Goal: Check status: Check status

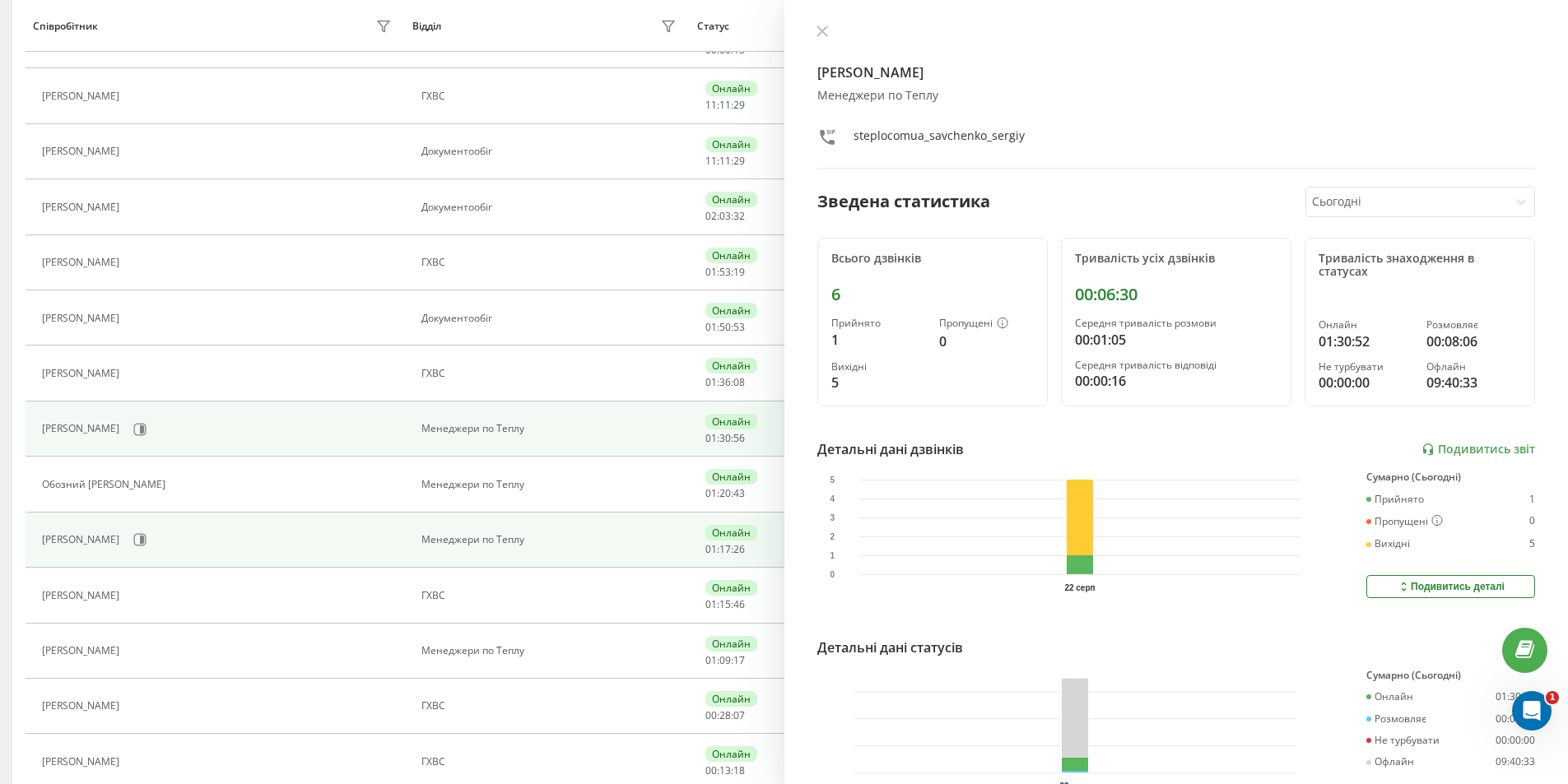
scroll to position [576, 0]
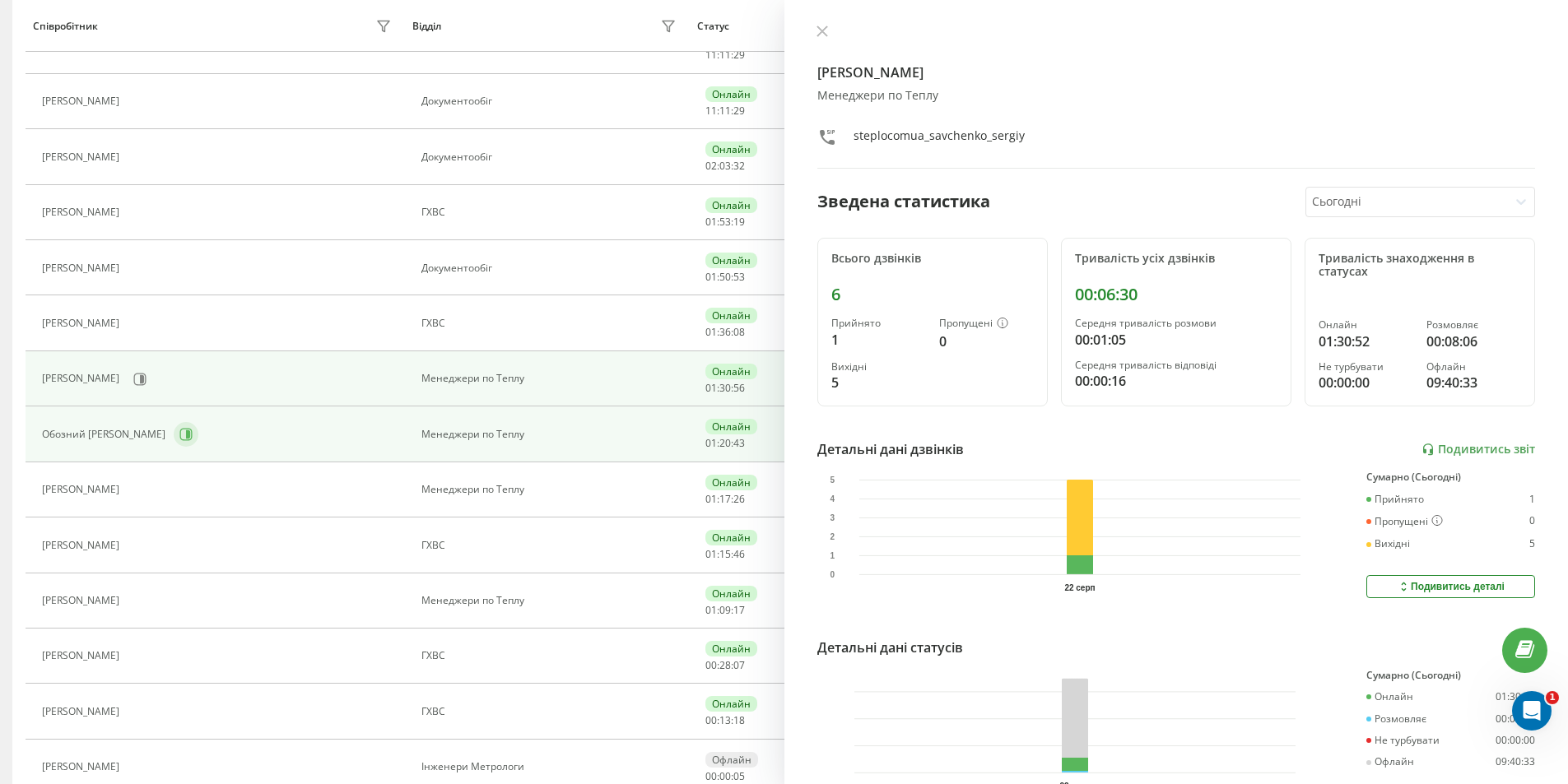
click at [180, 440] on icon at bounding box center [186, 434] width 12 height 12
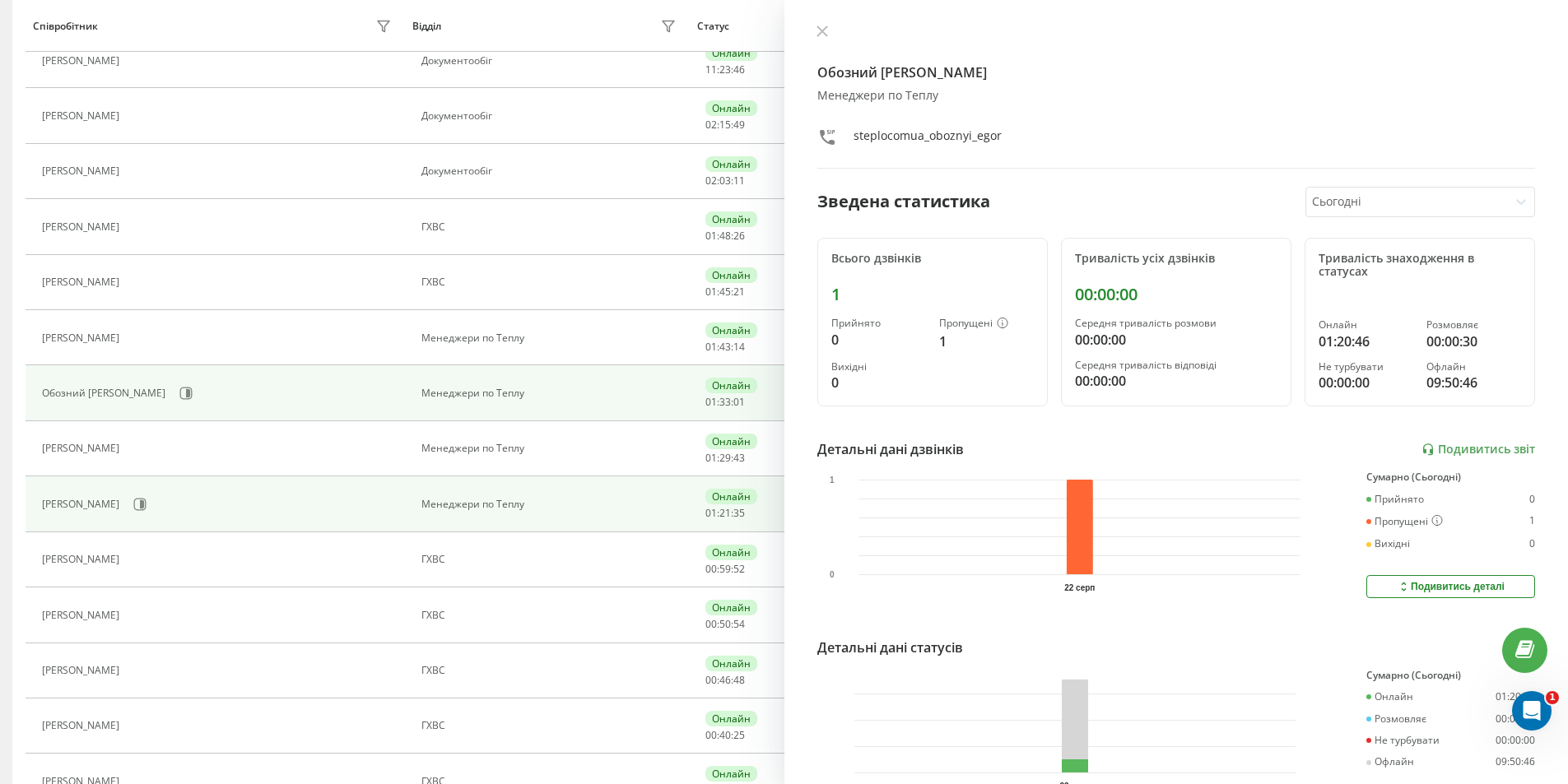
scroll to position [545, 0]
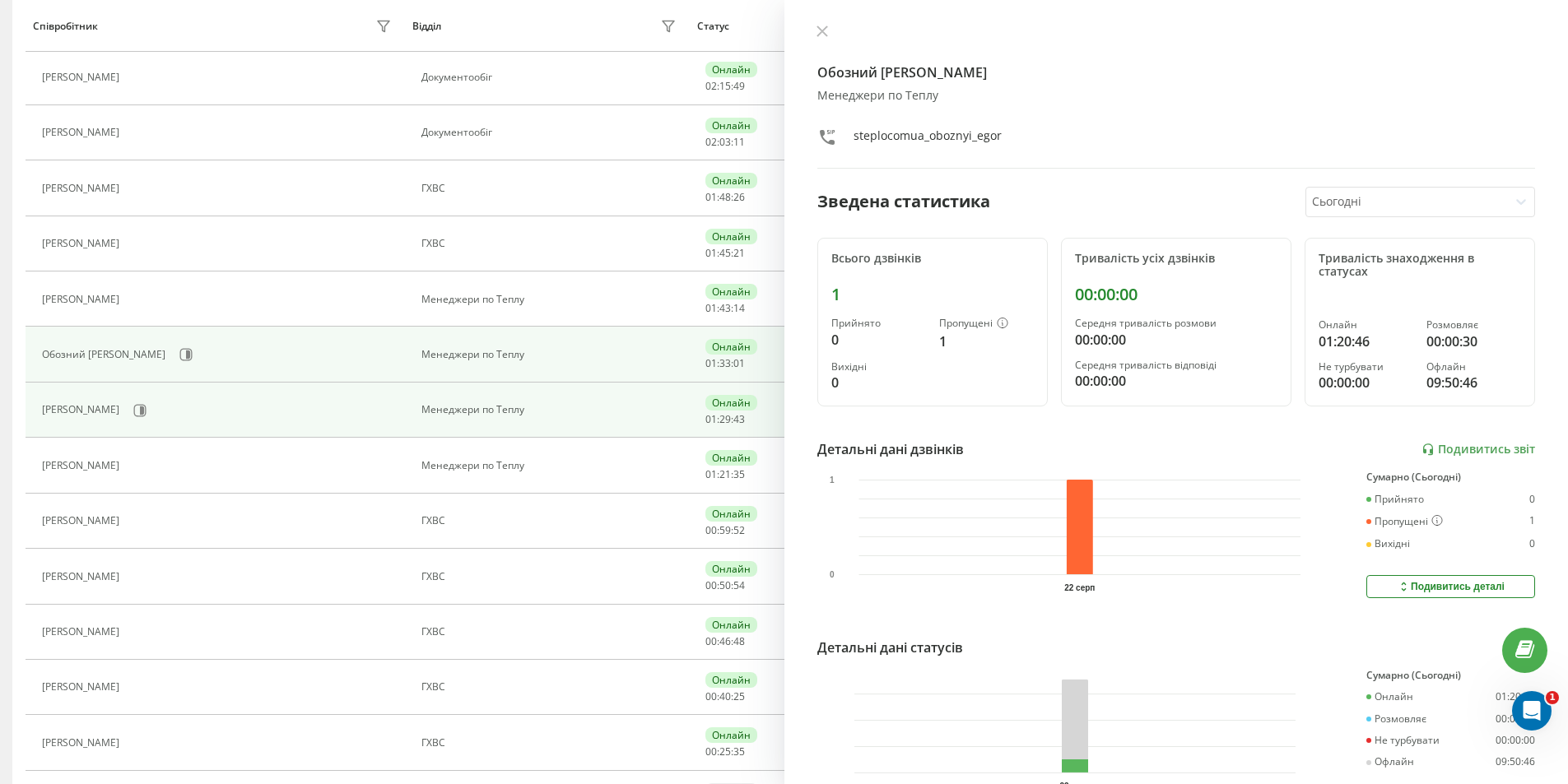
click at [140, 411] on div "[PERSON_NAME]" at bounding box center [219, 410] width 354 height 28
click at [147, 416] on icon at bounding box center [140, 410] width 13 height 13
